Goal: Book appointment/travel/reservation

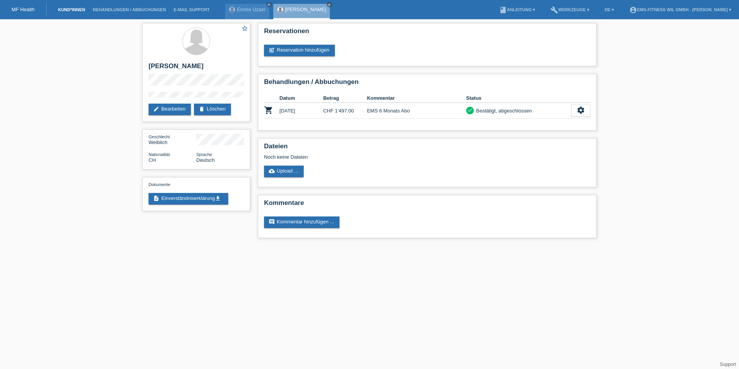
click at [76, 7] on link "Kund*innen" at bounding box center [71, 9] width 35 height 5
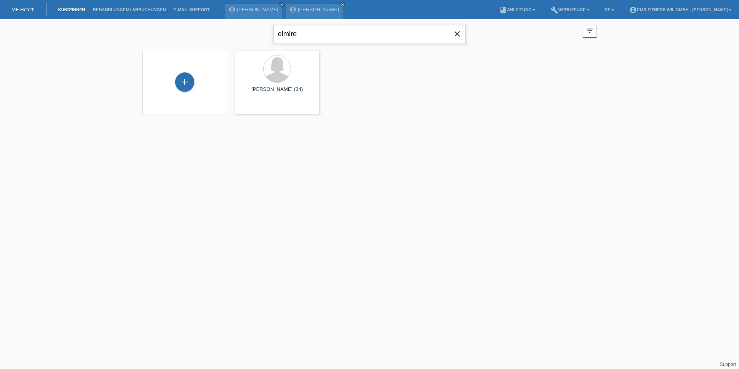
drag, startPoint x: 325, startPoint y: 35, endPoint x: 216, endPoint y: 40, distance: 109.5
click at [216, 40] on div "elmire close filter_list view_module Alle Kund*innen anzeigen star Markierte Ku…" at bounding box center [370, 33] width 462 height 28
type input "e"
type input "robert"
click at [258, 108] on span "Anzeigen" at bounding box center [256, 108] width 21 height 6
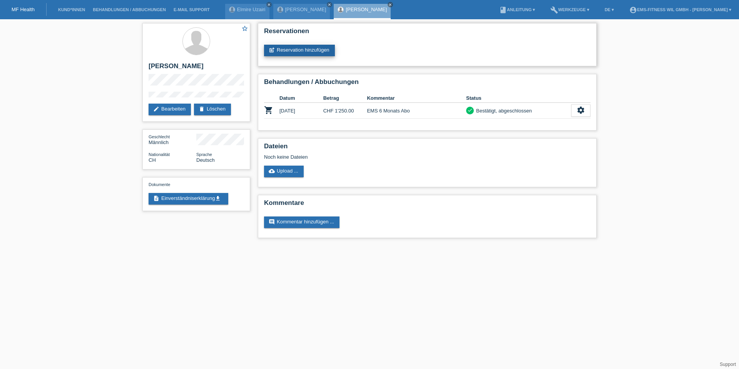
click at [290, 48] on link "post_add Reservation hinzufügen" at bounding box center [299, 51] width 71 height 12
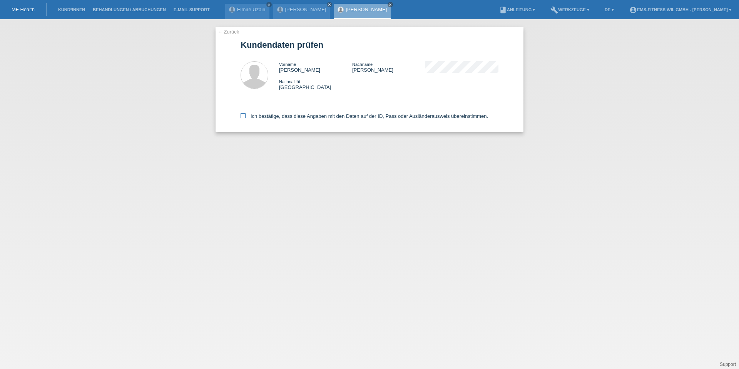
click at [258, 114] on label "Ich bestätige, dass diese Angaben mit den Daten auf der ID, Pass oder Ausländer…" at bounding box center [365, 116] width 248 height 6
click at [246, 114] on input "Ich bestätige, dass diese Angaben mit den Daten auf der ID, Pass oder Ausländer…" at bounding box center [243, 115] width 5 height 5
checkbox input "true"
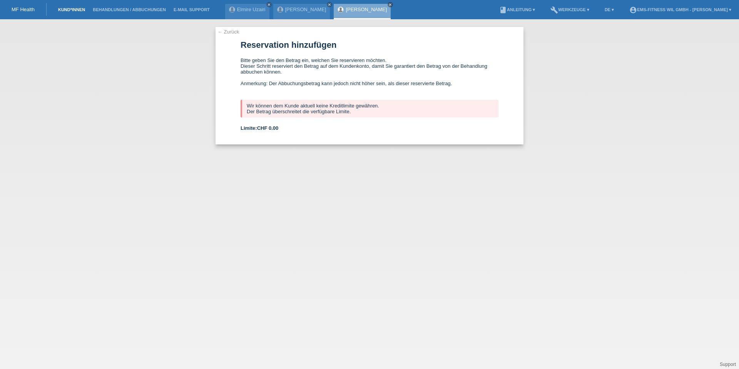
click at [66, 11] on link "Kund*innen" at bounding box center [71, 9] width 35 height 5
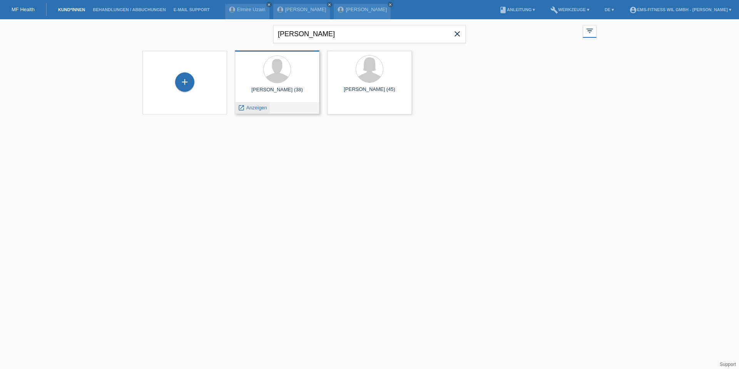
click at [253, 105] on span "Anzeigen" at bounding box center [256, 108] width 21 height 6
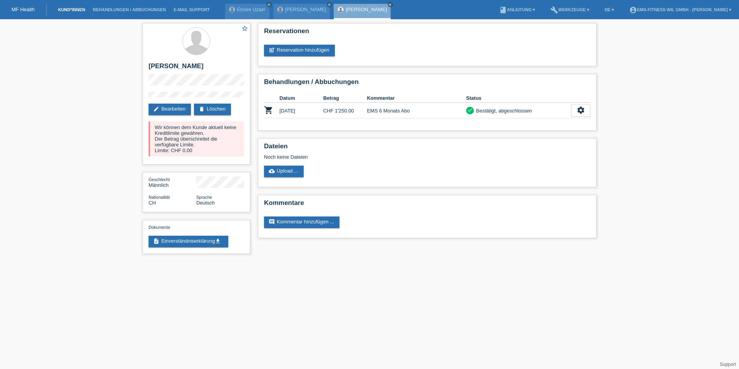
click at [72, 11] on link "Kund*innen" at bounding box center [71, 9] width 35 height 5
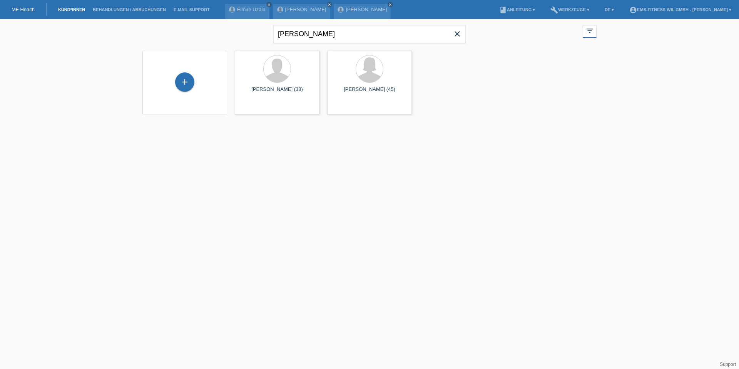
click at [78, 11] on link "Kund*innen" at bounding box center [71, 9] width 35 height 5
